Goal: Task Accomplishment & Management: Manage account settings

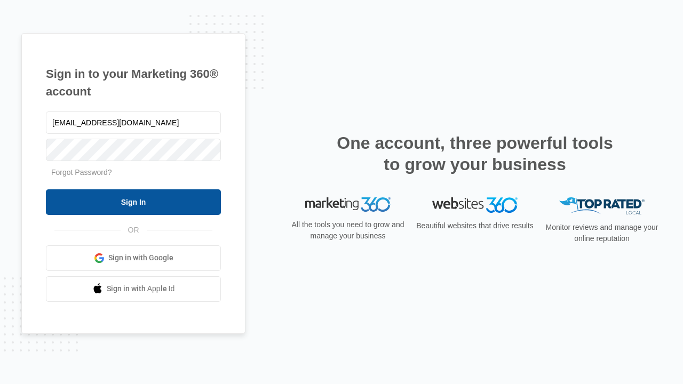
click at [133, 202] on input "Sign In" at bounding box center [133, 202] width 175 height 26
